Goal: Task Accomplishment & Management: Use online tool/utility

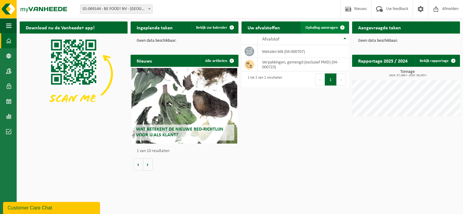
click at [342, 27] on span at bounding box center [342, 28] width 12 height 12
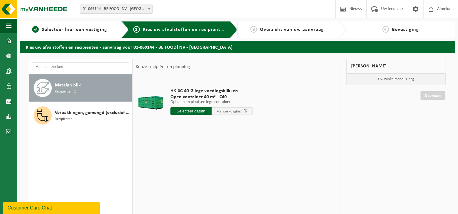
click at [66, 90] on span "Recipiënten: 1" at bounding box center [65, 92] width 21 height 6
click at [202, 112] on input "text" at bounding box center [191, 112] width 41 height 8
click at [241, 124] on icon at bounding box center [239, 125] width 10 height 10
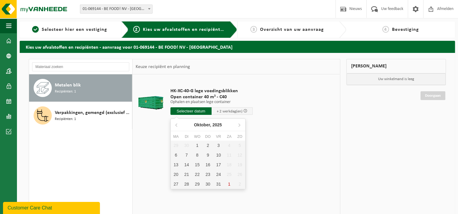
click at [228, 183] on div "29 30 1 2 3 4 5 6 7 8 9 10 11 12 13 14 15 16 17 18 19 20 21 22 23 24 25 26 27 2…" at bounding box center [208, 165] width 75 height 48
click at [196, 145] on div "1" at bounding box center [197, 146] width 11 height 10
type input "Van 2025-10-01"
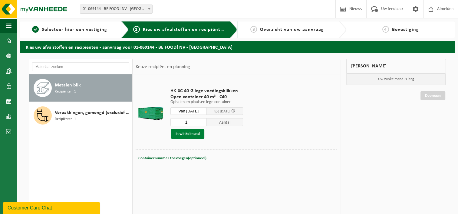
click at [190, 136] on button "In winkelmand" at bounding box center [187, 134] width 33 height 10
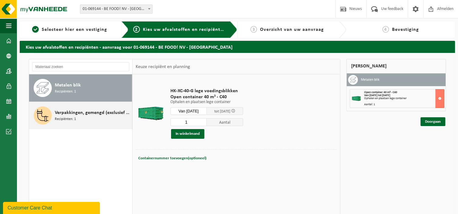
click at [61, 118] on span "Recipiënten: 1" at bounding box center [65, 120] width 21 height 6
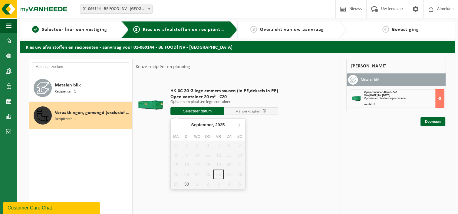
click at [204, 112] on input "text" at bounding box center [198, 112] width 54 height 8
click at [242, 125] on icon at bounding box center [239, 125] width 10 height 10
click at [200, 142] on div "1" at bounding box center [197, 146] width 11 height 10
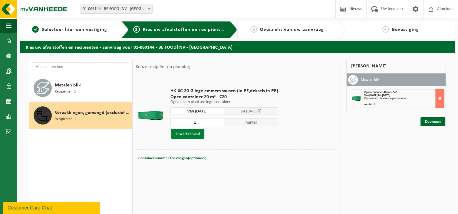
click at [176, 133] on button "In winkelmand" at bounding box center [187, 134] width 33 height 10
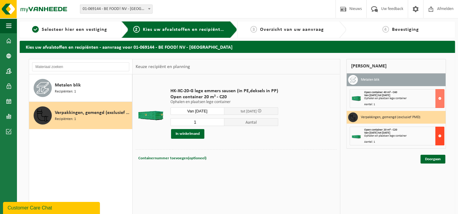
click at [438, 135] on button at bounding box center [440, 136] width 9 height 19
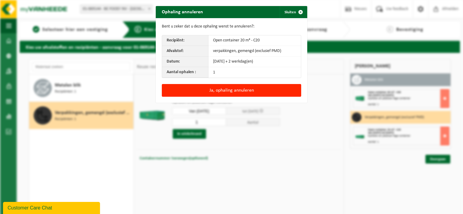
click at [220, 65] on td "01-10-25 + 2 werkdag(en)" at bounding box center [254, 62] width 92 height 11
click at [220, 61] on td "01-10-25 + 2 werkdag(en)" at bounding box center [254, 62] width 92 height 11
click at [299, 10] on span "button" at bounding box center [300, 12] width 12 height 12
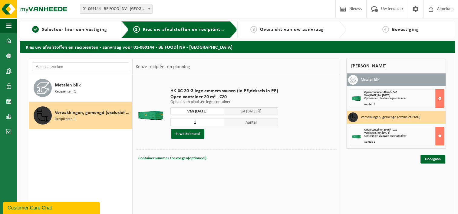
click at [274, 112] on span "tot 03/10/2025" at bounding box center [251, 112] width 54 height 8
click at [216, 113] on input "Van 2025-10-01" at bounding box center [198, 112] width 54 height 8
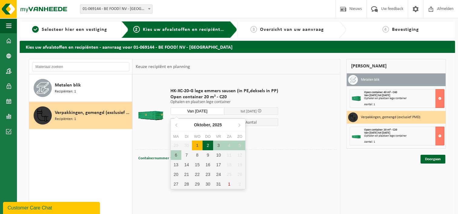
click at [207, 144] on div "2" at bounding box center [208, 146] width 11 height 10
type input "Van 2025-10-02"
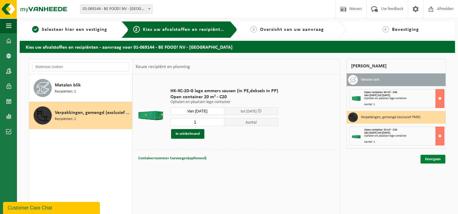
click at [430, 159] on link "Doorgaan" at bounding box center [433, 159] width 25 height 9
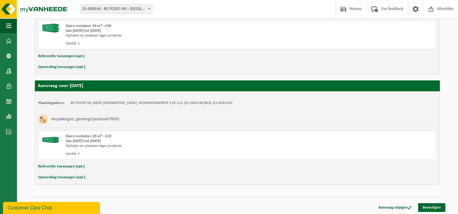
scroll to position [155, 0]
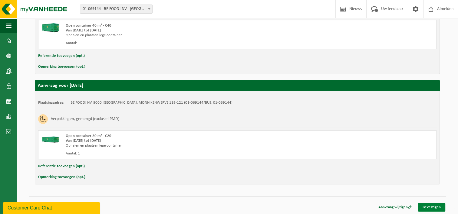
click at [433, 205] on link "Bevestigen" at bounding box center [431, 207] width 27 height 9
